Goal: Transaction & Acquisition: Purchase product/service

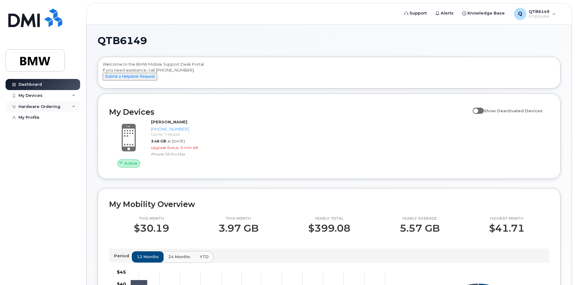
click at [72, 104] on div "Hardware Ordering" at bounding box center [43, 106] width 75 height 11
click at [42, 127] on div "New Order" at bounding box center [32, 130] width 23 height 6
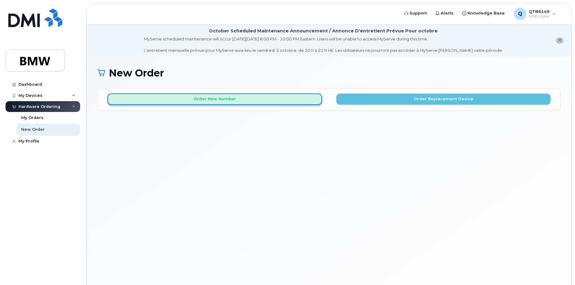
click at [221, 98] on button "Order New Number" at bounding box center [215, 98] width 215 height 11
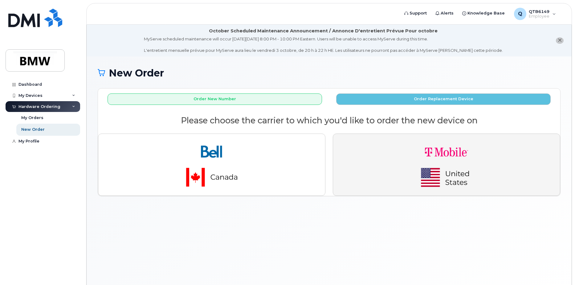
click at [435, 158] on img "button" at bounding box center [447, 165] width 86 height 52
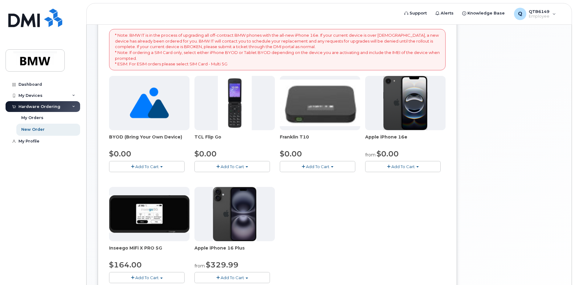
click at [403, 162] on button "Add To Cart" at bounding box center [403, 166] width 76 height 11
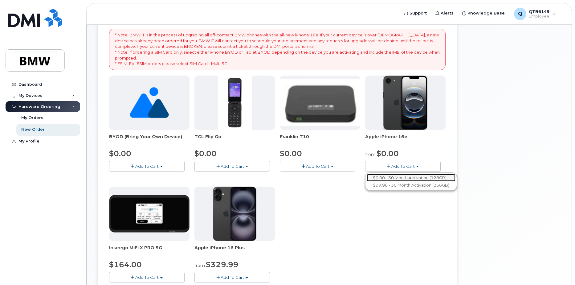
click at [398, 176] on link "$0.00 - 30 Month Activation (128GB)" at bounding box center [411, 178] width 89 height 8
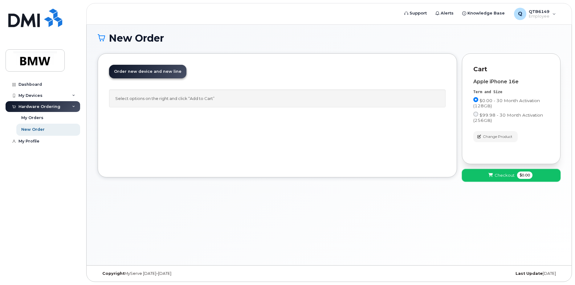
click at [510, 176] on span "Checkout" at bounding box center [505, 175] width 20 height 6
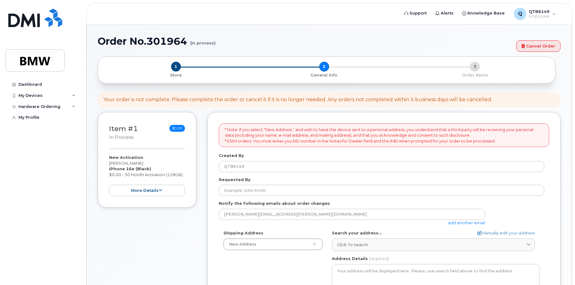
select select
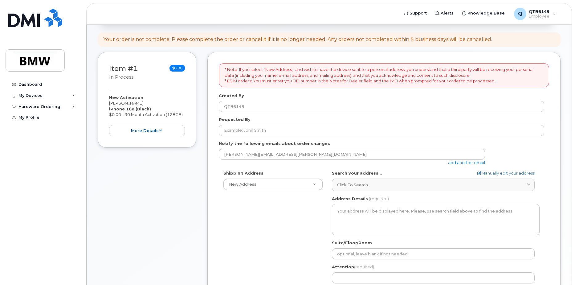
scroll to position [92, 0]
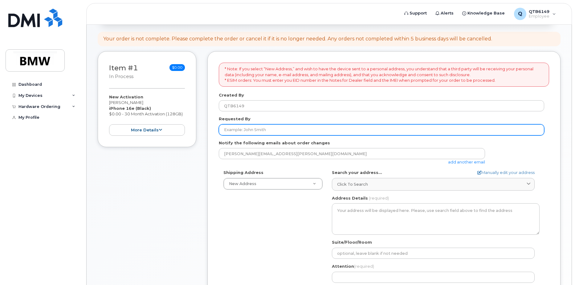
click at [289, 130] on input "Requested By" at bounding box center [382, 129] width 326 height 11
type input "[PERSON_NAME]"
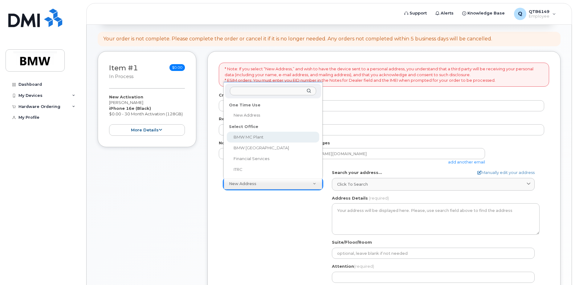
select select
type textarea "1400 Highway 101 S GREER SC 29651-6731 UNITED STATES Greer South Carolina 29651…"
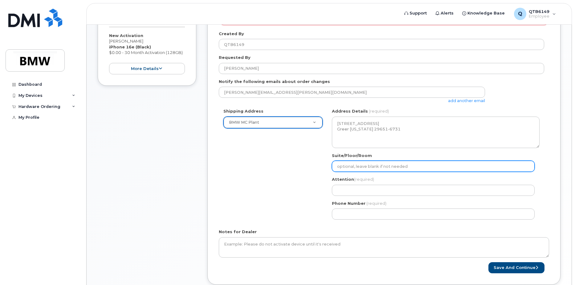
scroll to position [154, 0]
click at [362, 167] on input "Suite/Floor/Room" at bounding box center [433, 165] width 203 height 11
type input "Office Area E"
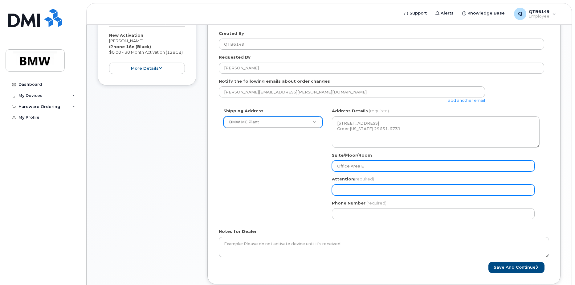
type input "[PERSON_NAME]"
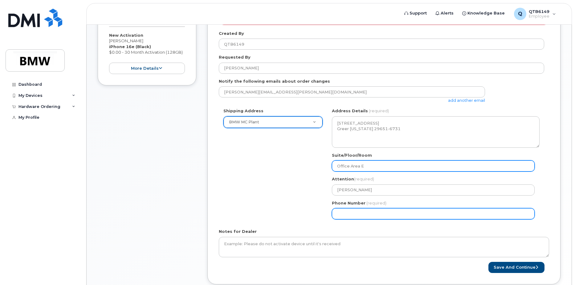
type input "8645256486"
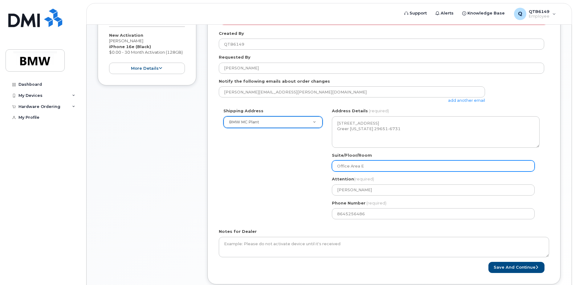
select select
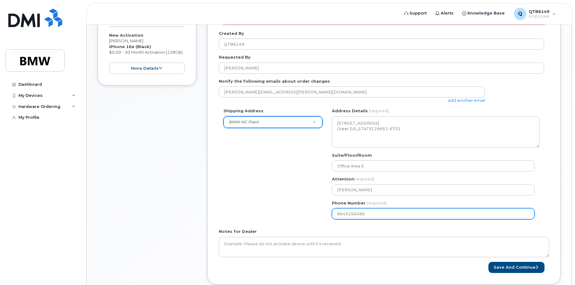
drag, startPoint x: 372, startPoint y: 213, endPoint x: 346, endPoint y: 212, distance: 26.5
click at [346, 212] on input "8645256486" at bounding box center [433, 213] width 203 height 11
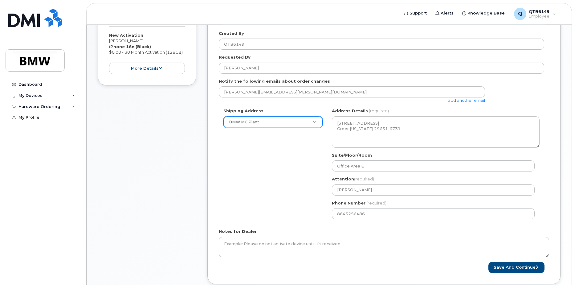
click at [301, 210] on div "Shipping Address BMW MC Plant New Address BMW MC Plant BMW North America Financ…" at bounding box center [382, 166] width 326 height 116
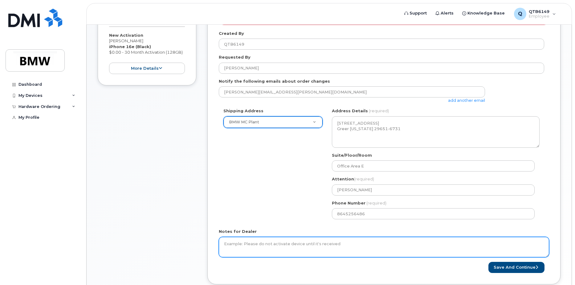
click at [281, 242] on textarea "Notes for Dealer" at bounding box center [384, 247] width 330 height 20
drag, startPoint x: 339, startPoint y: 245, endPoint x: 293, endPoint y: 245, distance: 45.9
click at [293, 245] on textarea "Notes for Dealer" at bounding box center [384, 247] width 330 height 20
type textarea "P"
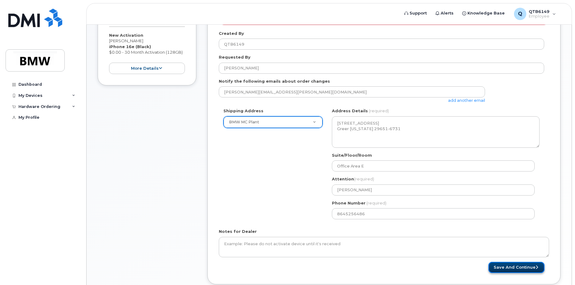
click at [516, 269] on button "Save and Continue" at bounding box center [517, 267] width 56 height 11
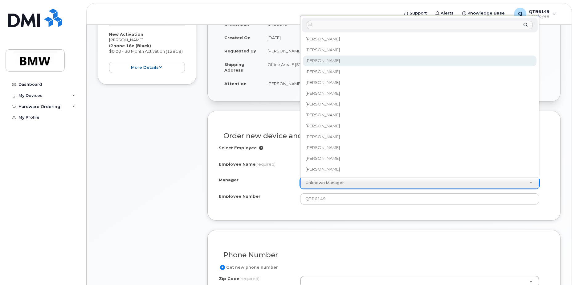
type input "ali"
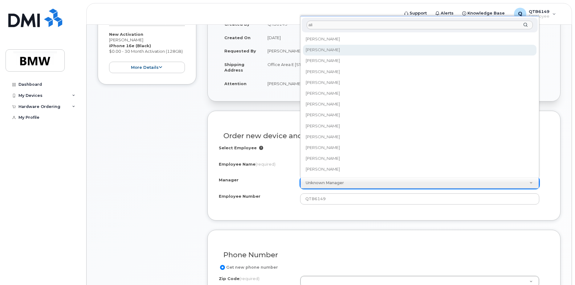
select select "1895511"
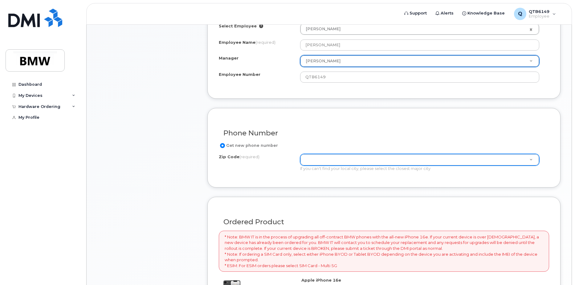
scroll to position [277, 0]
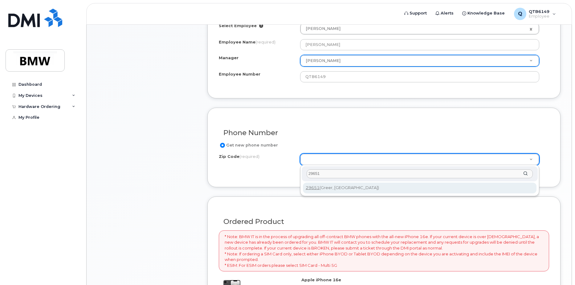
type input "29651"
type input "29651 (Greer, SC)"
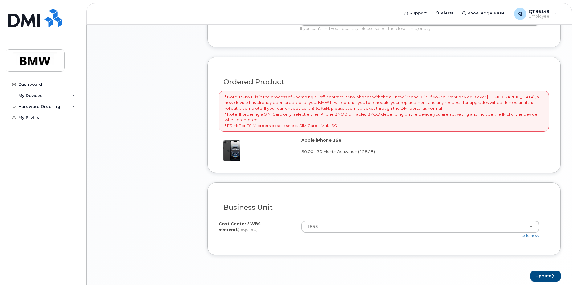
scroll to position [444, 0]
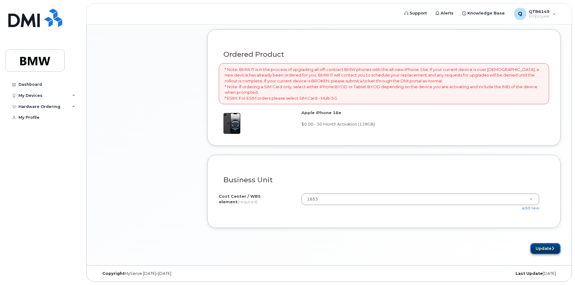
click at [548, 250] on button "Update" at bounding box center [546, 248] width 30 height 11
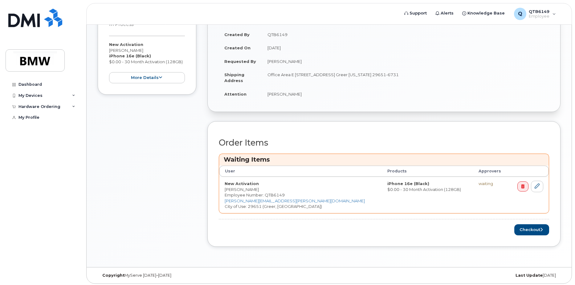
scroll to position [173, 0]
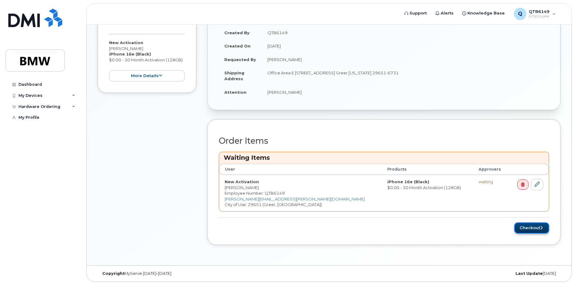
click at [533, 228] on button "Checkout" at bounding box center [532, 227] width 35 height 11
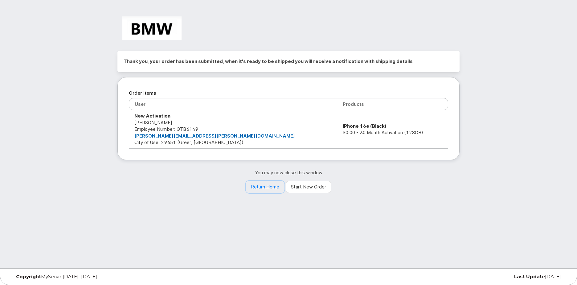
click at [263, 188] on link "Return Home" at bounding box center [265, 187] width 39 height 12
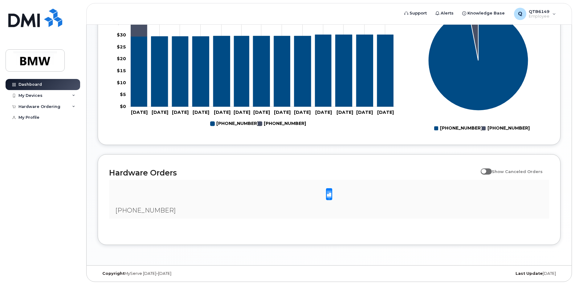
scroll to position [279, 0]
click at [491, 172] on span at bounding box center [486, 171] width 11 height 6
click at [486, 170] on input "Show Canceled Orders" at bounding box center [483, 168] width 5 height 5
checkbox input "true"
click at [55, 106] on div "Hardware Ordering" at bounding box center [39, 106] width 42 height 5
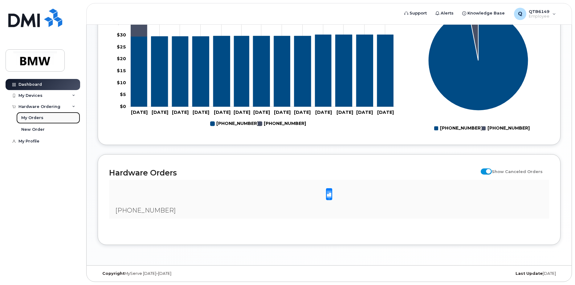
click at [50, 118] on link "My Orders" at bounding box center [48, 118] width 64 height 12
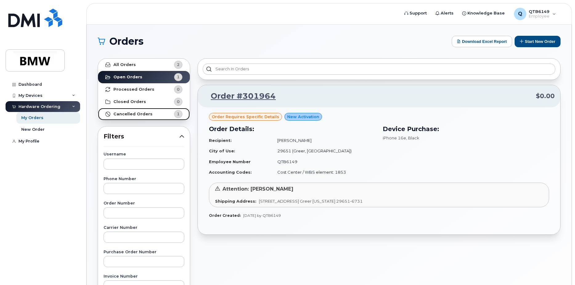
click at [137, 111] on link "Cancelled Orders 1" at bounding box center [144, 114] width 92 height 12
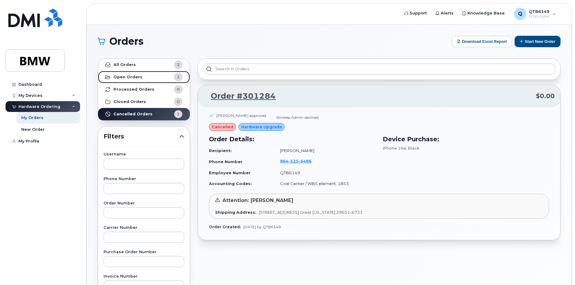
click at [142, 77] on link "Open Orders 1" at bounding box center [144, 77] width 92 height 12
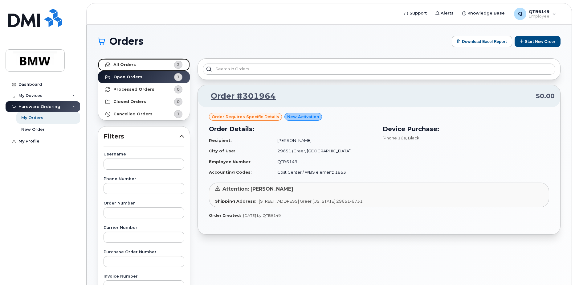
click at [134, 62] on link "All Orders 2" at bounding box center [144, 65] width 92 height 12
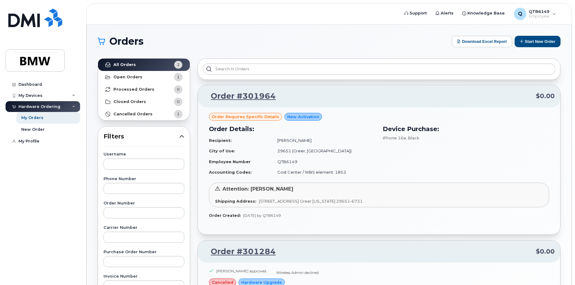
click at [256, 118] on span "Order requires Specific details" at bounding box center [246, 117] width 68 height 6
drag, startPoint x: 277, startPoint y: 96, endPoint x: 211, endPoint y: 97, distance: 66.9
click at [211, 97] on p "Order #301964 $0.00" at bounding box center [378, 96] width 351 height 11
copy link "Order #301964"
